Goal: Task Accomplishment & Management: Use online tool/utility

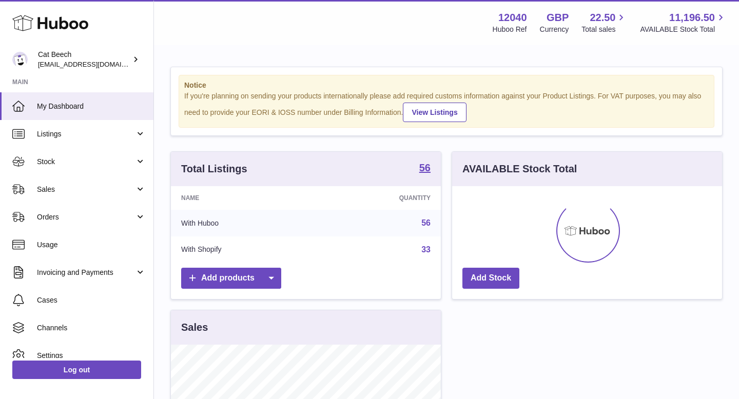
scroll to position [160, 270]
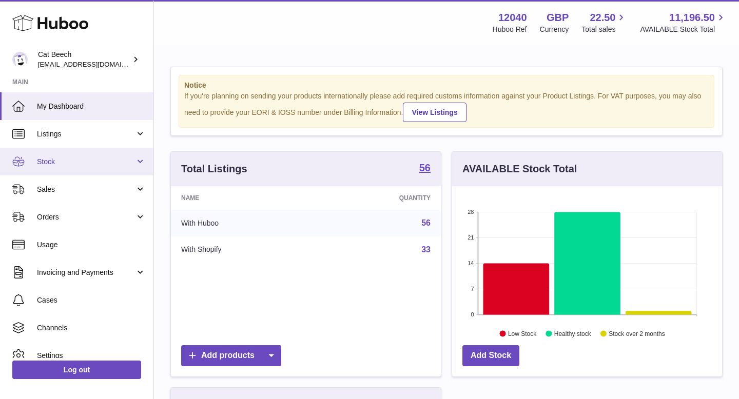
click at [89, 164] on span "Stock" at bounding box center [86, 162] width 98 height 10
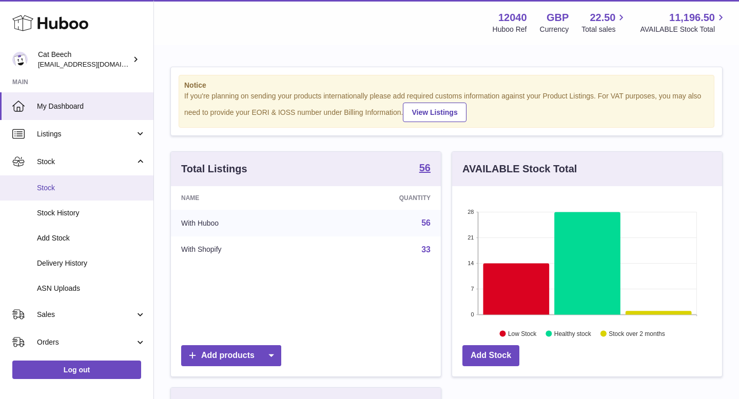
click at [75, 191] on span "Stock" at bounding box center [91, 188] width 109 height 10
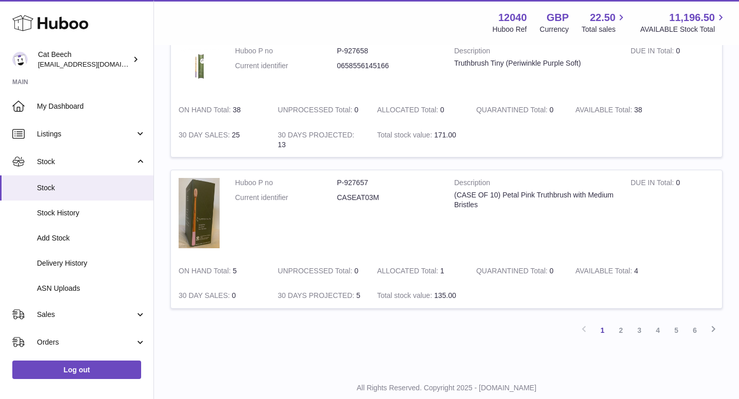
scroll to position [1221, 0]
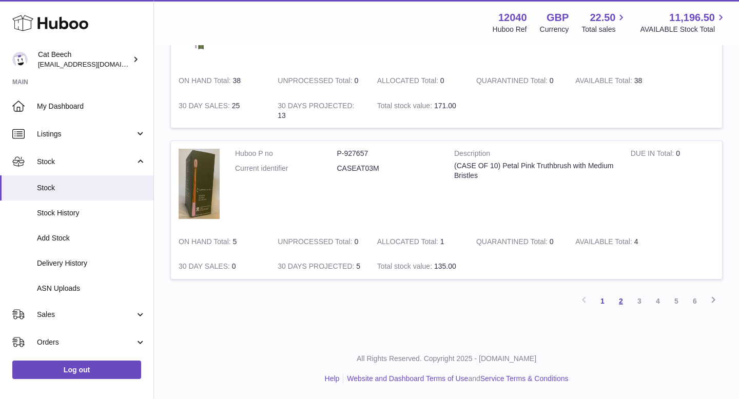
click at [619, 303] on link "2" at bounding box center [621, 301] width 18 height 18
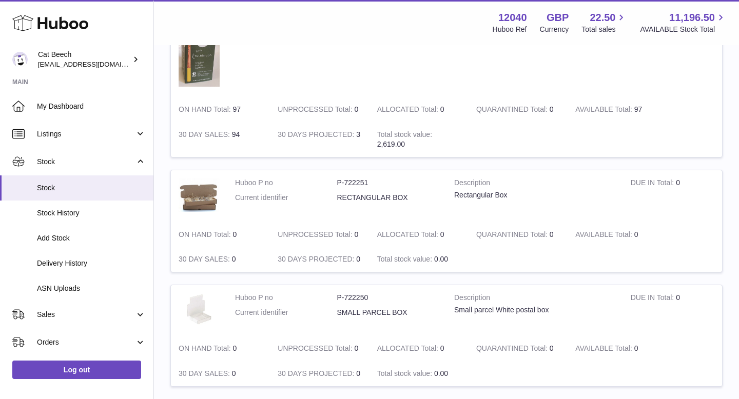
scroll to position [1204, 0]
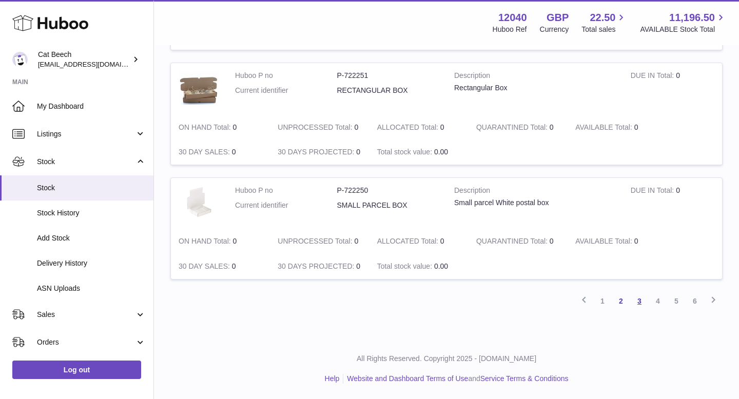
click at [640, 299] on link "3" at bounding box center [639, 301] width 18 height 18
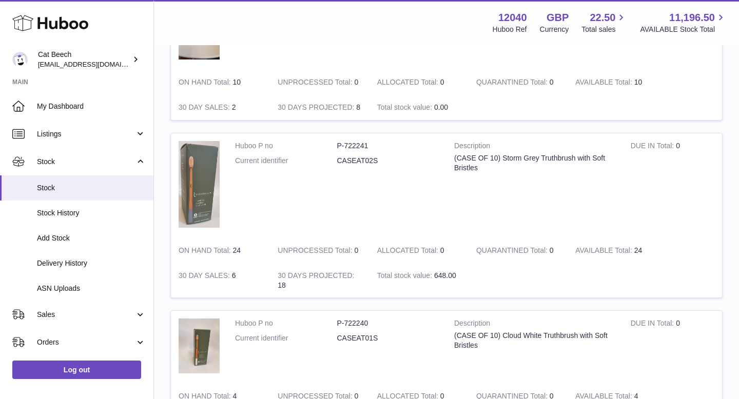
scroll to position [1224, 0]
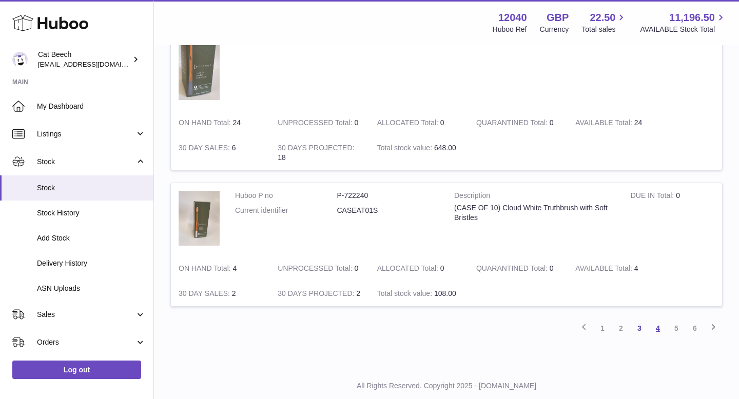
click at [659, 326] on link "4" at bounding box center [658, 328] width 18 height 18
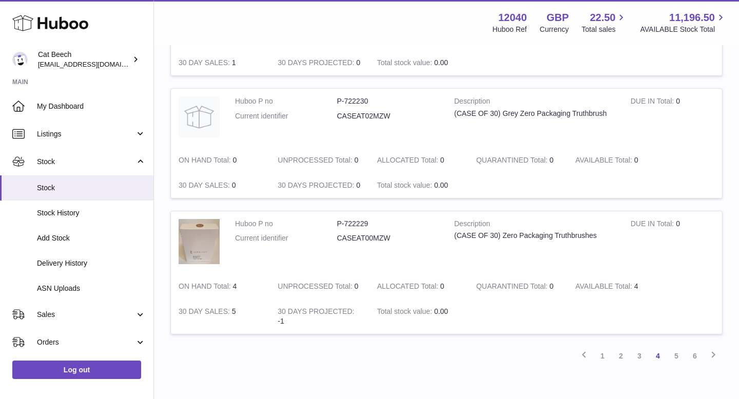
scroll to position [1167, 0]
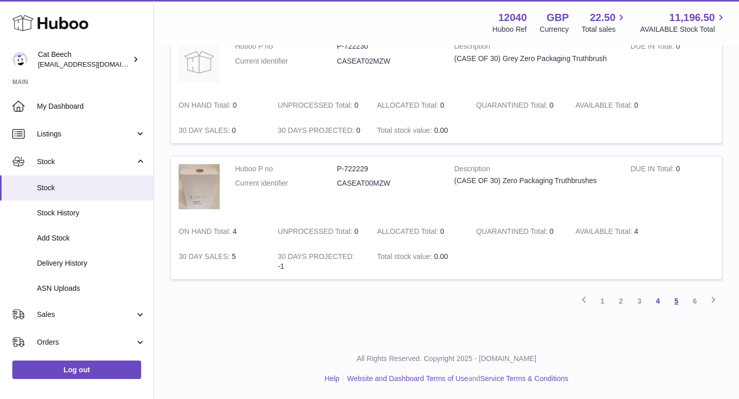
click at [677, 304] on link "5" at bounding box center [676, 301] width 18 height 18
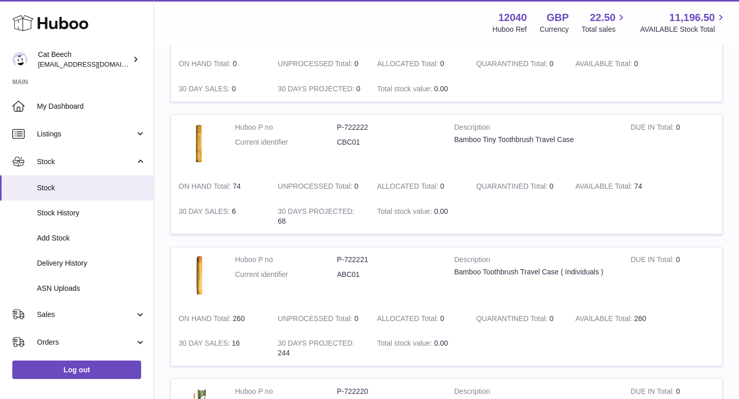
scroll to position [1218, 0]
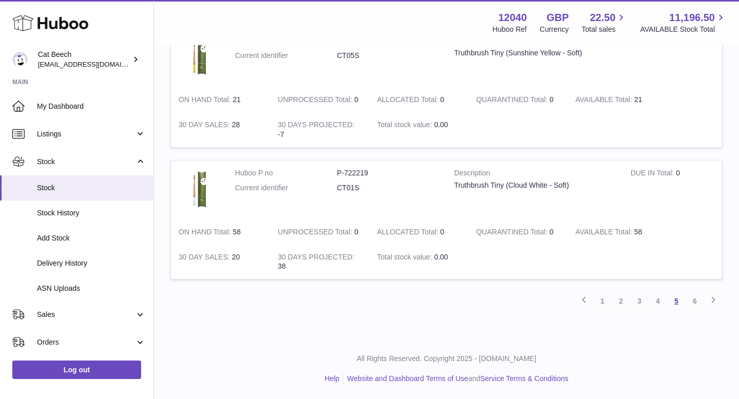
click at [677, 299] on link "5" at bounding box center [676, 301] width 18 height 18
click at [698, 307] on link "6" at bounding box center [695, 301] width 18 height 18
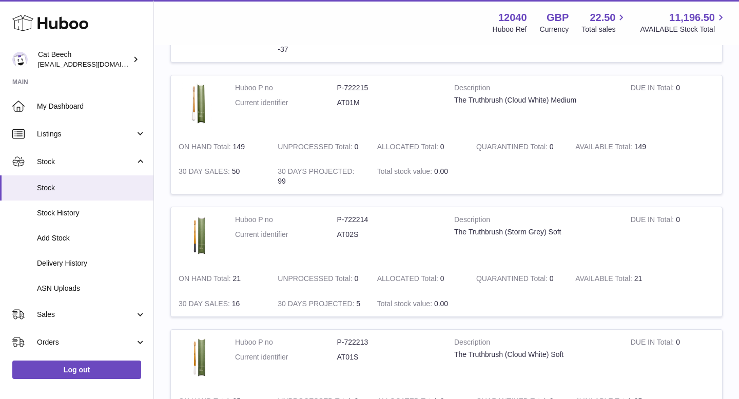
scroll to position [676, 0]
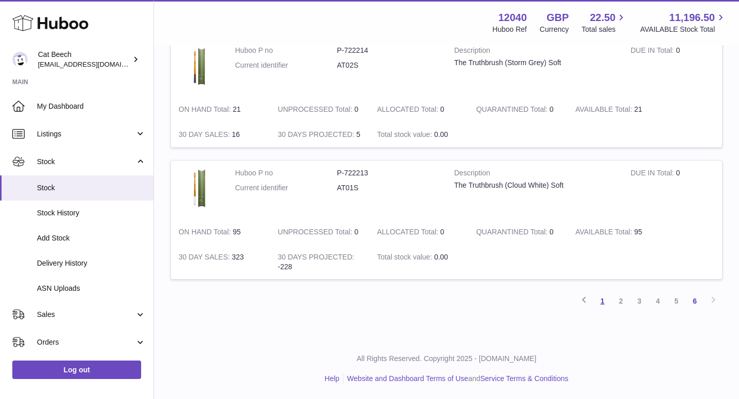
click at [606, 303] on link "1" at bounding box center [603, 301] width 18 height 18
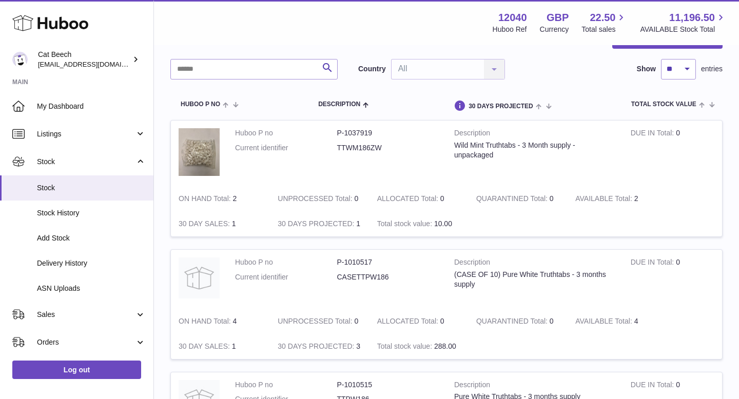
scroll to position [63, 0]
click at [210, 62] on input "text" at bounding box center [253, 70] width 167 height 21
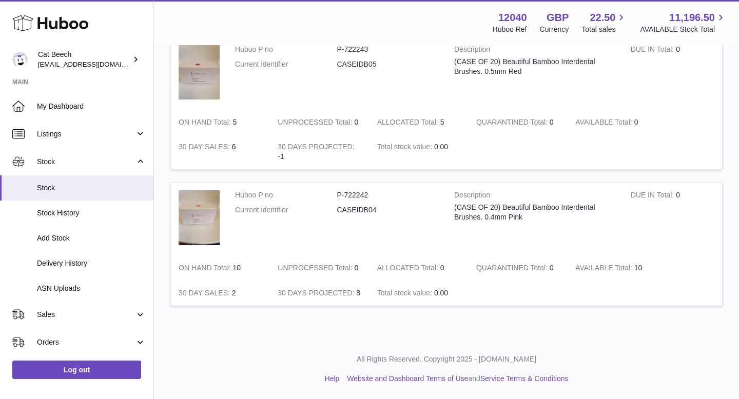
scroll to position [110, 0]
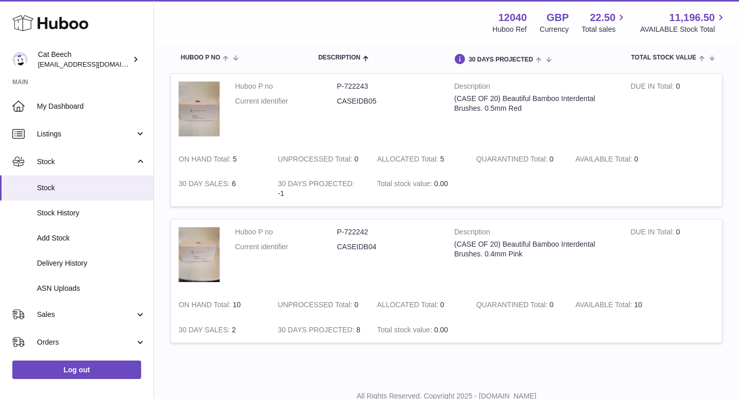
type input "*******"
